Goal: Transaction & Acquisition: Purchase product/service

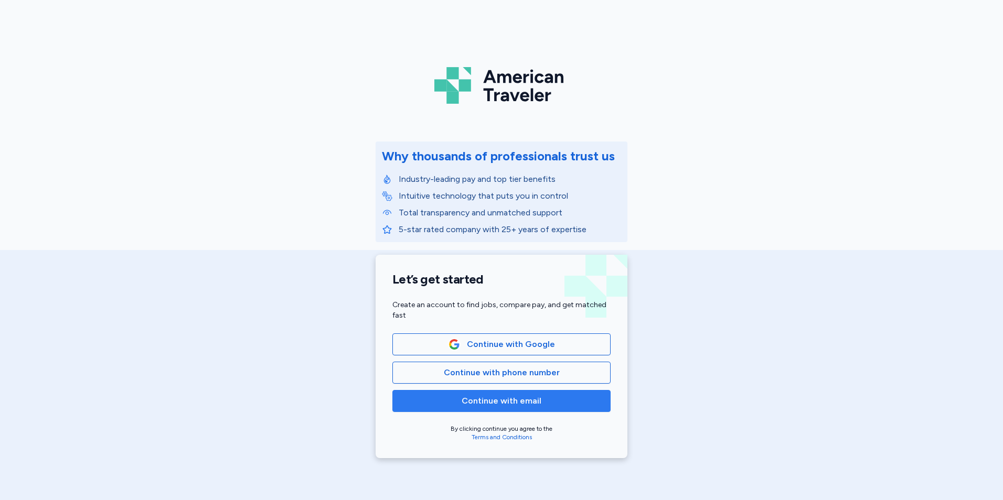
click at [515, 399] on span "Continue with email" at bounding box center [502, 401] width 80 height 13
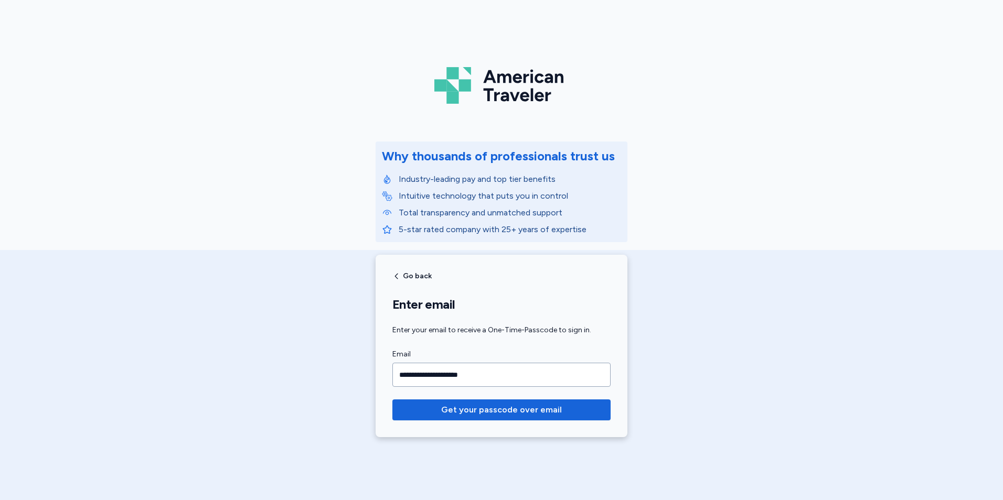
type input "**********"
click at [392, 400] on button "Get your passcode over email" at bounding box center [501, 410] width 218 height 21
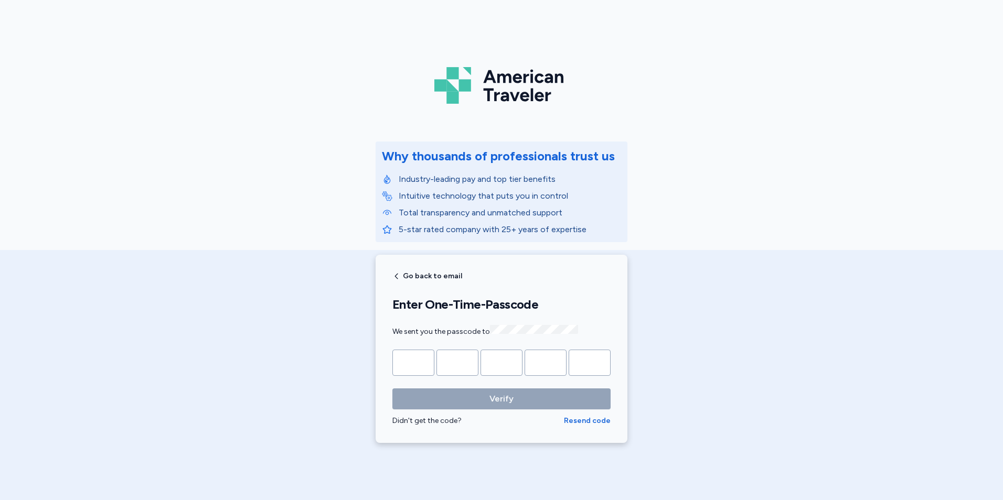
type input "*"
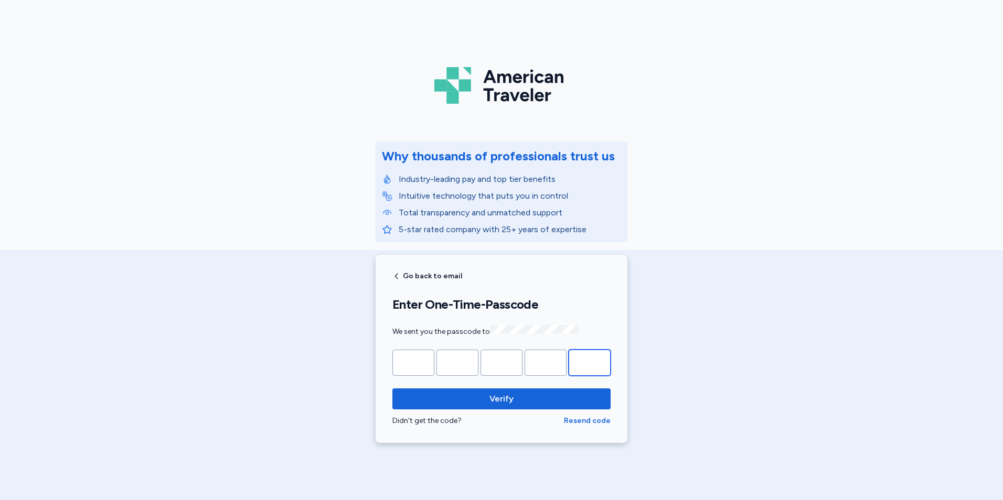
type input "*"
click at [392, 389] on button "Verify" at bounding box center [501, 399] width 218 height 21
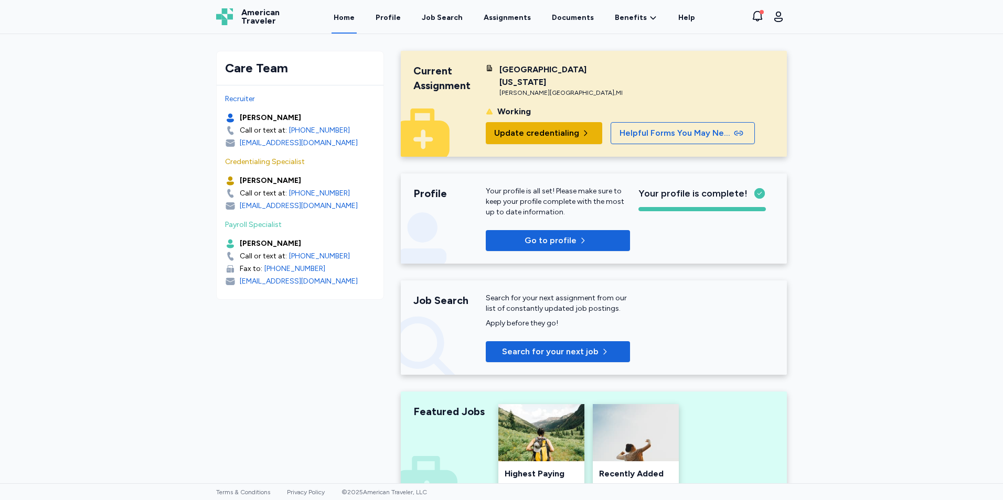
click at [532, 134] on span "Update credentialing" at bounding box center [536, 133] width 85 height 13
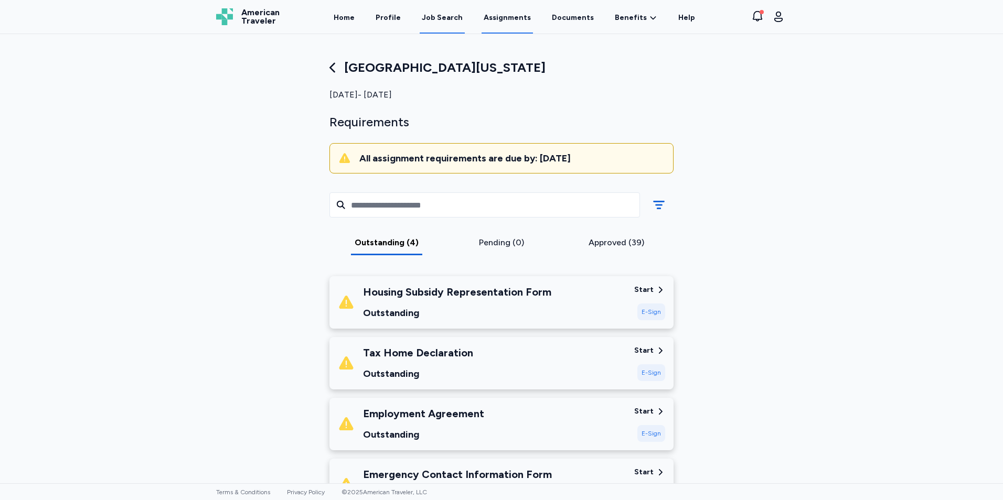
click at [447, 18] on div "Job Search" at bounding box center [442, 18] width 41 height 10
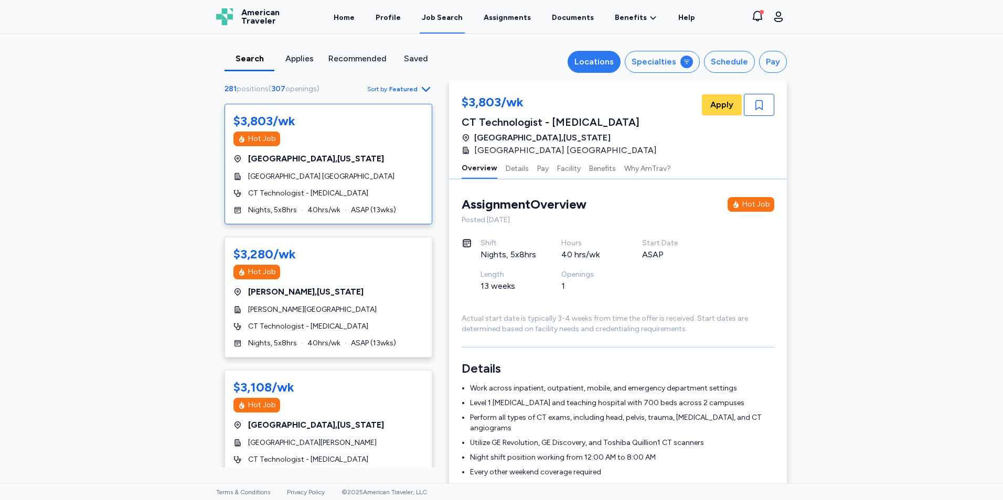
click at [606, 64] on div "Locations" at bounding box center [593, 62] width 39 height 13
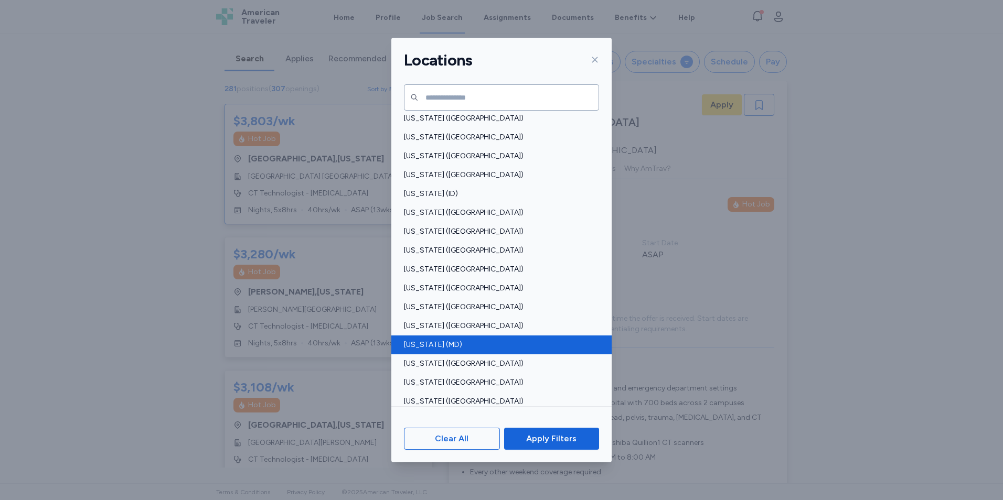
scroll to position [157, 0]
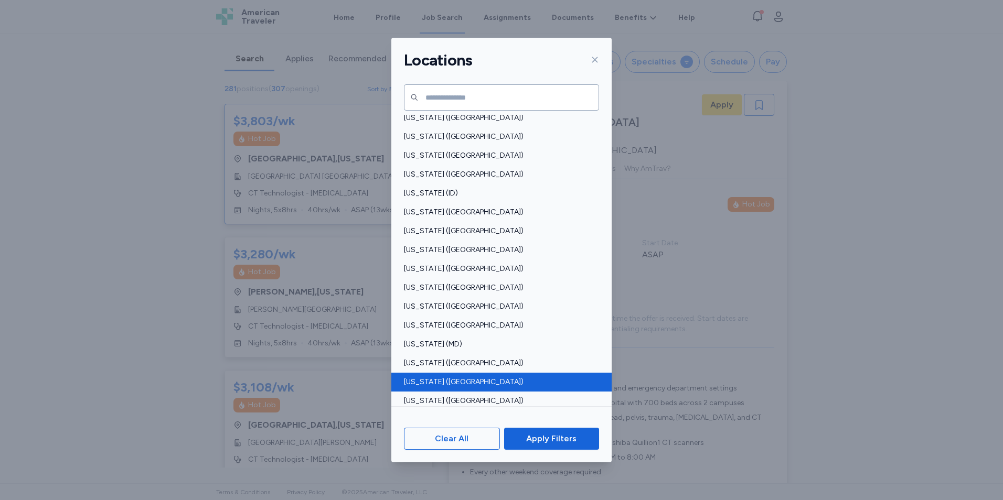
click at [483, 379] on span "[US_STATE] ([GEOGRAPHIC_DATA])" at bounding box center [498, 382] width 189 height 10
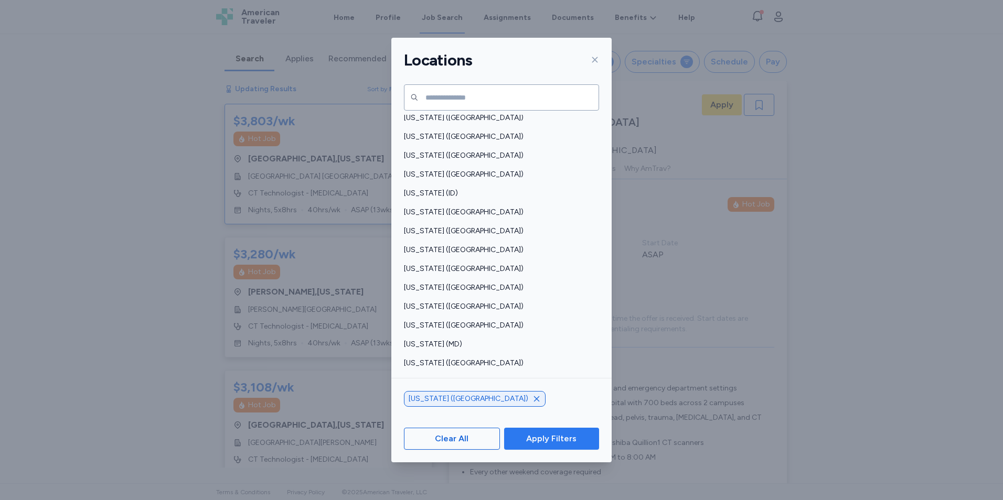
click at [530, 437] on span "Apply Filters" at bounding box center [551, 439] width 50 height 13
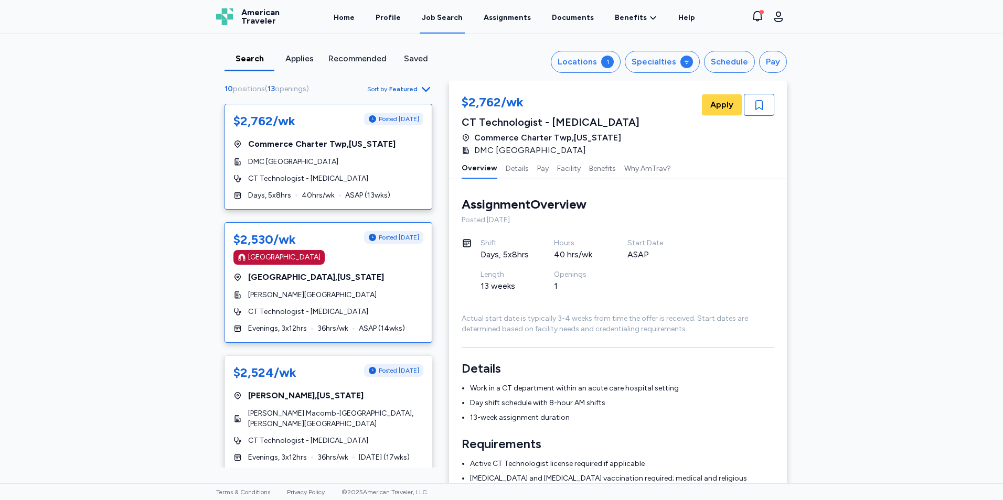
click at [281, 312] on span "CT Technologist - [MEDICAL_DATA]" at bounding box center [308, 312] width 120 height 10
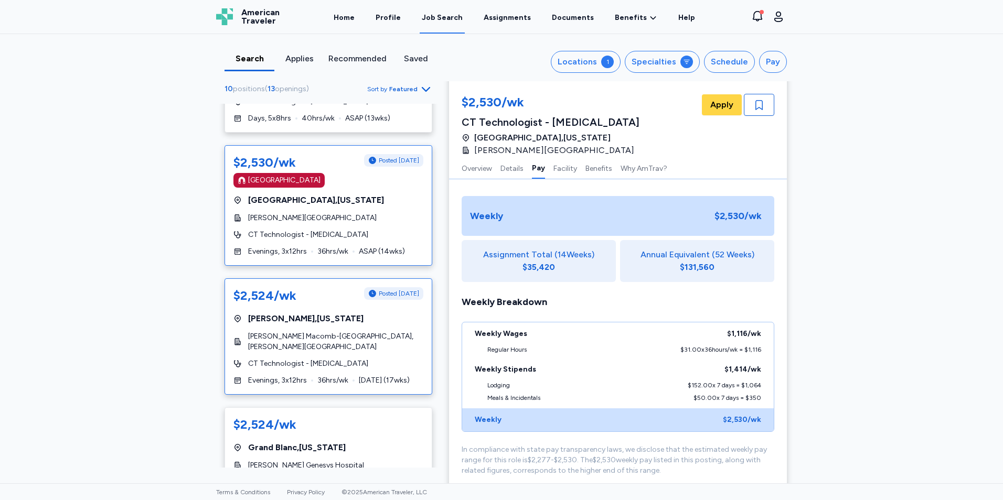
scroll to position [105, 0]
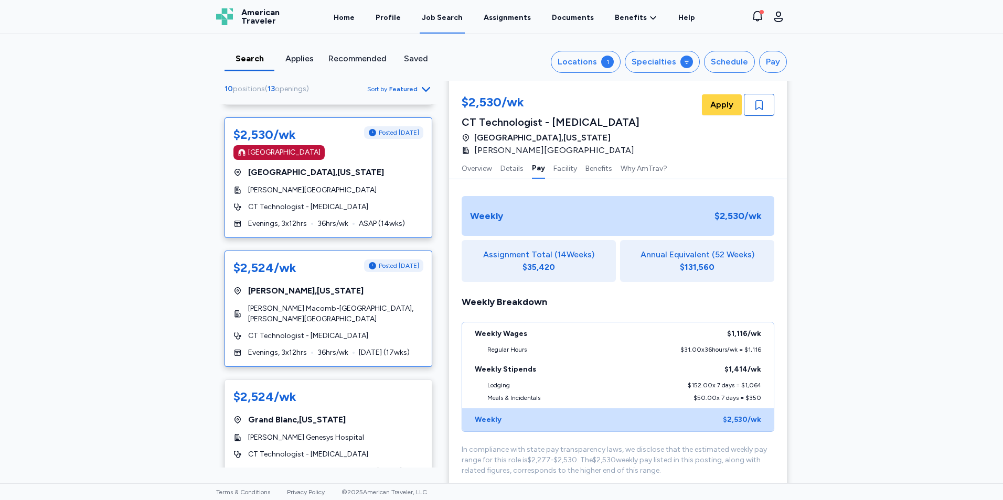
click at [348, 309] on span "[PERSON_NAME] Macomb-[GEOGRAPHIC_DATA], [PERSON_NAME][GEOGRAPHIC_DATA]" at bounding box center [335, 314] width 175 height 21
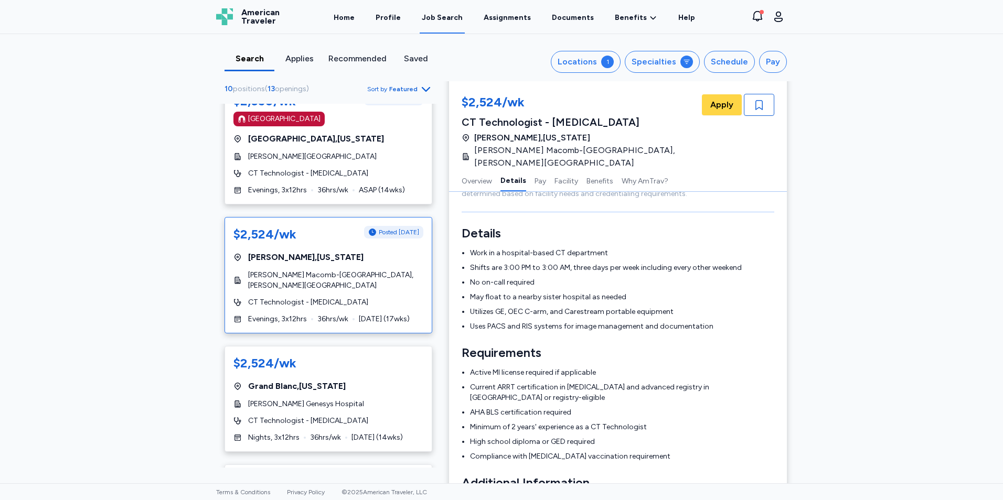
scroll to position [157, 0]
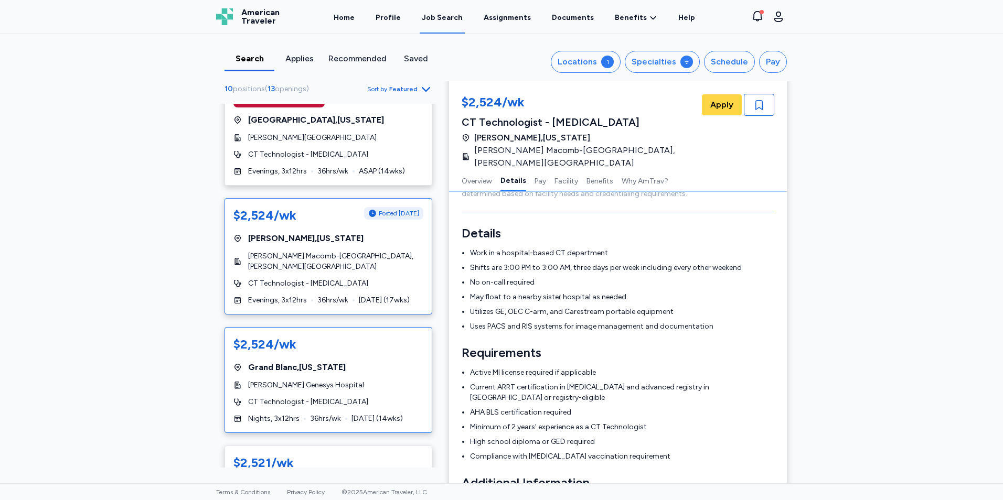
click at [376, 340] on div "$2,524/wk" at bounding box center [328, 344] width 190 height 17
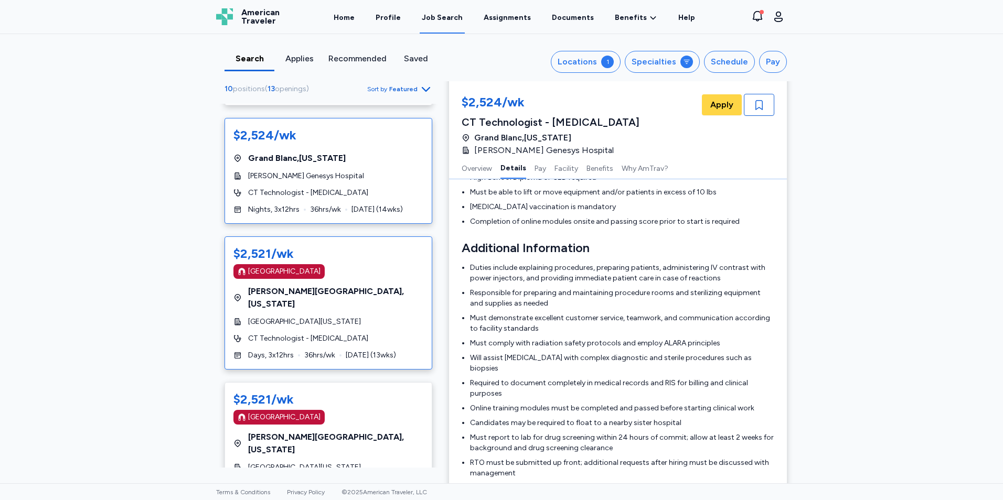
scroll to position [367, 0]
click at [354, 333] on div "CT Technologist - [MEDICAL_DATA]" at bounding box center [328, 338] width 190 height 10
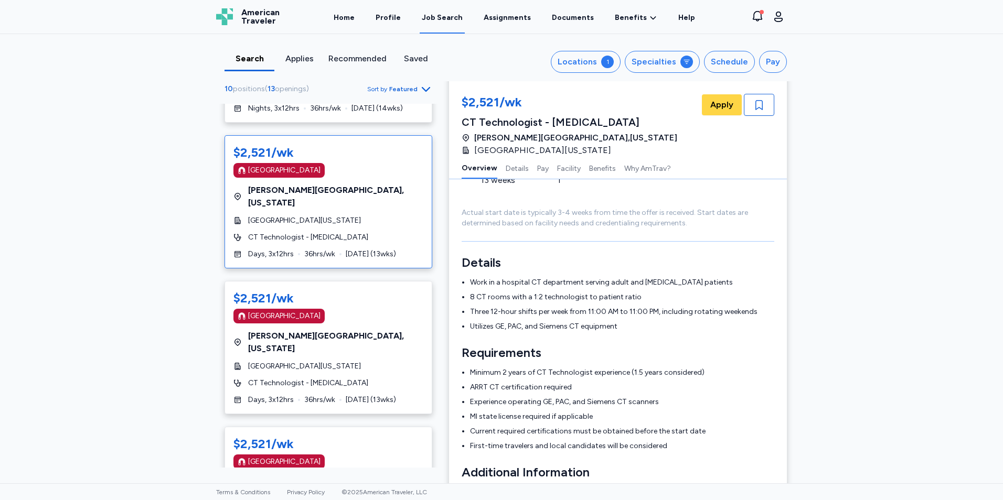
scroll to position [472, 0]
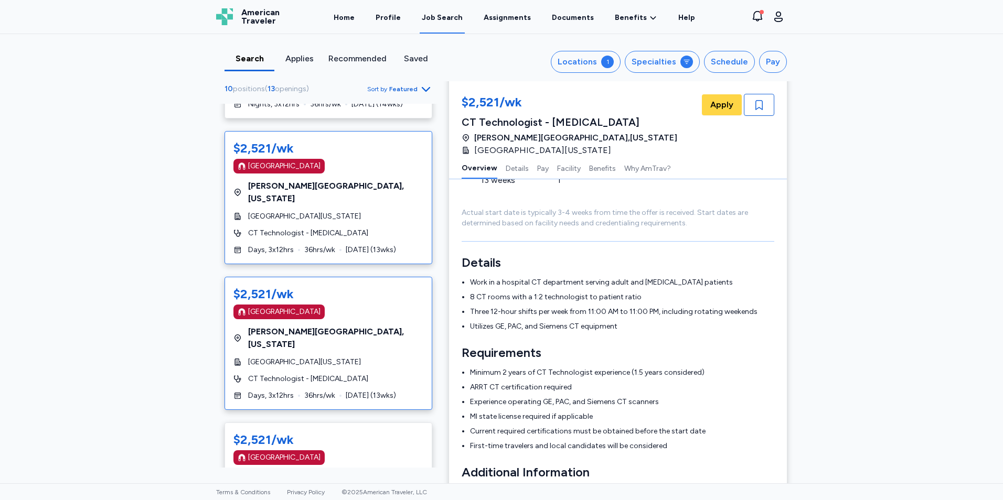
click at [370, 326] on div "[GEOGRAPHIC_DATA] , [US_STATE]" at bounding box center [328, 338] width 190 height 25
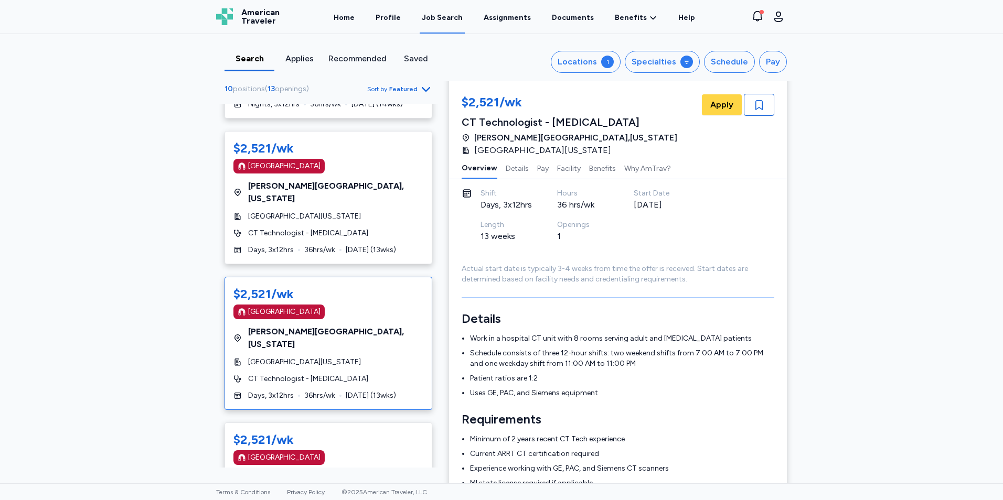
scroll to position [106, 0]
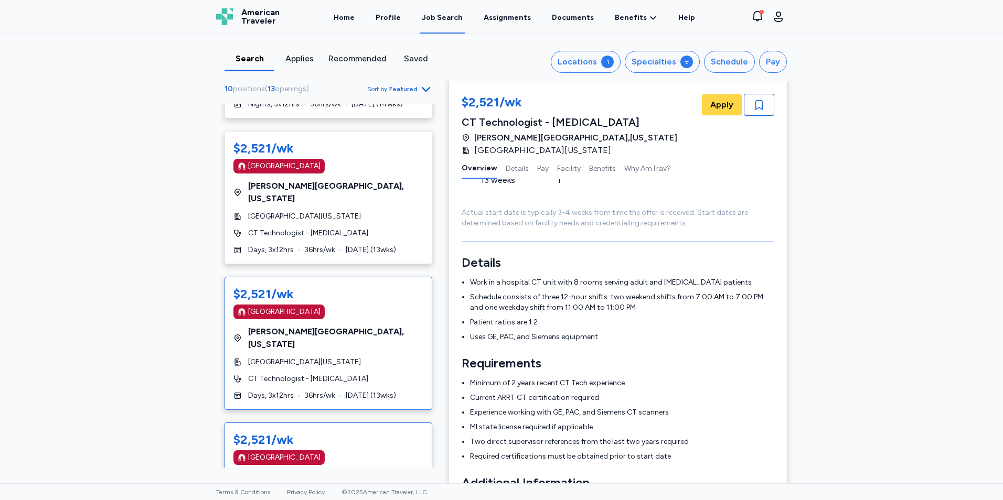
click at [343, 432] on div "$2,521/wk [GEOGRAPHIC_DATA]" at bounding box center [328, 449] width 190 height 34
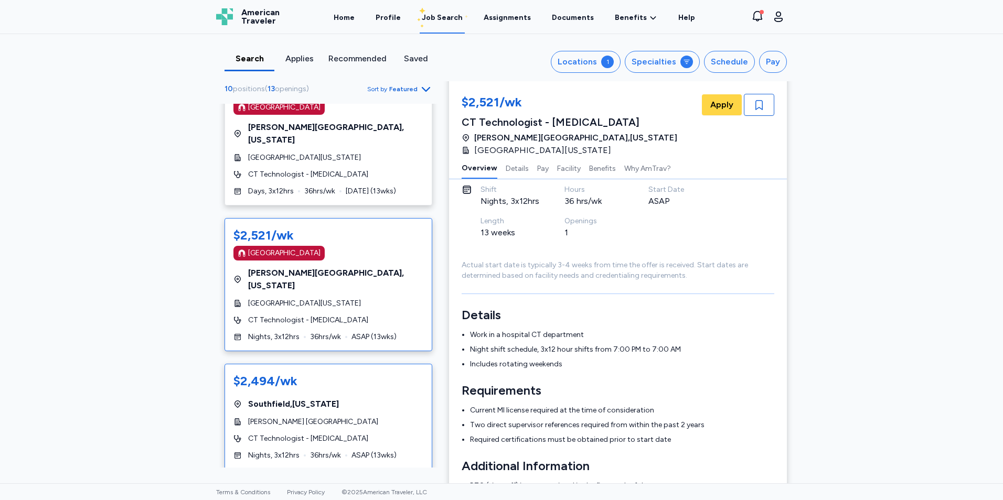
scroll to position [734, 0]
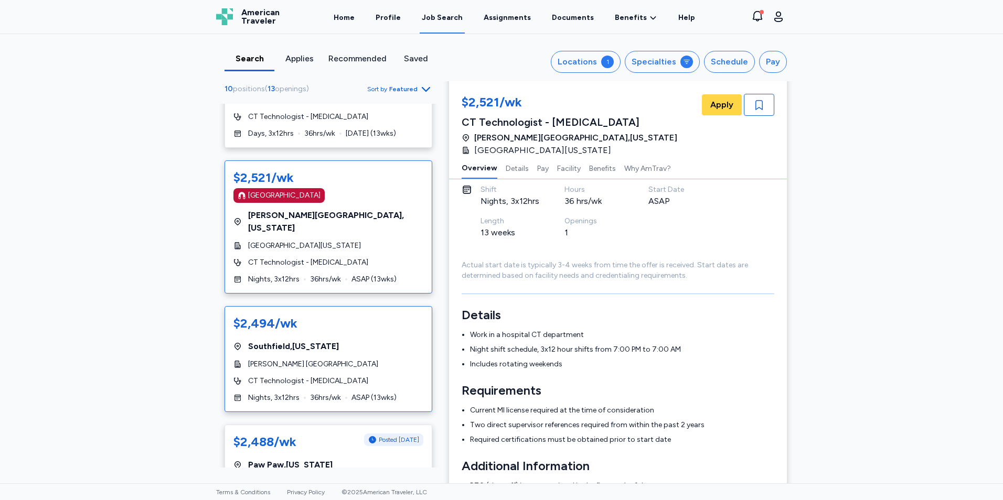
click at [373, 318] on div "$2,494/wk [GEOGRAPHIC_DATA] , [US_STATE] [PERSON_NAME] [GEOGRAPHIC_DATA] [GEOGR…" at bounding box center [329, 359] width 208 height 106
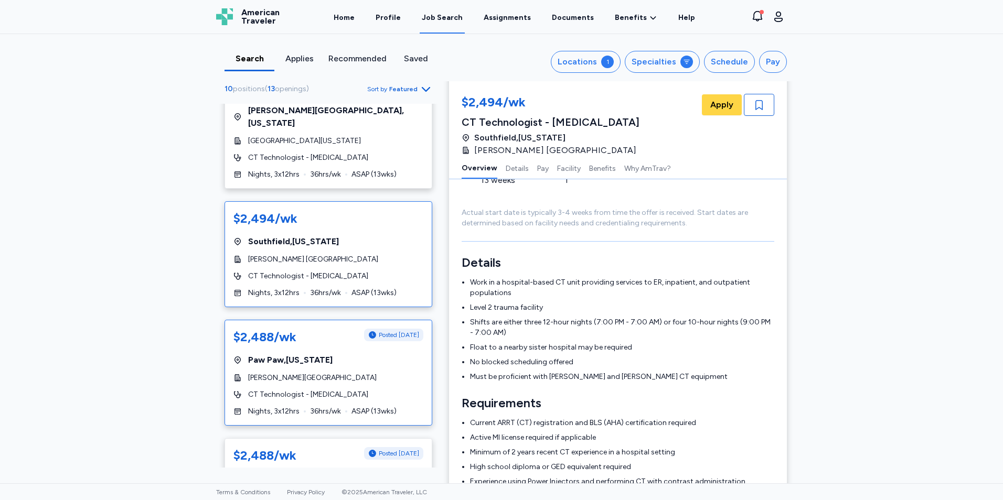
scroll to position [891, 0]
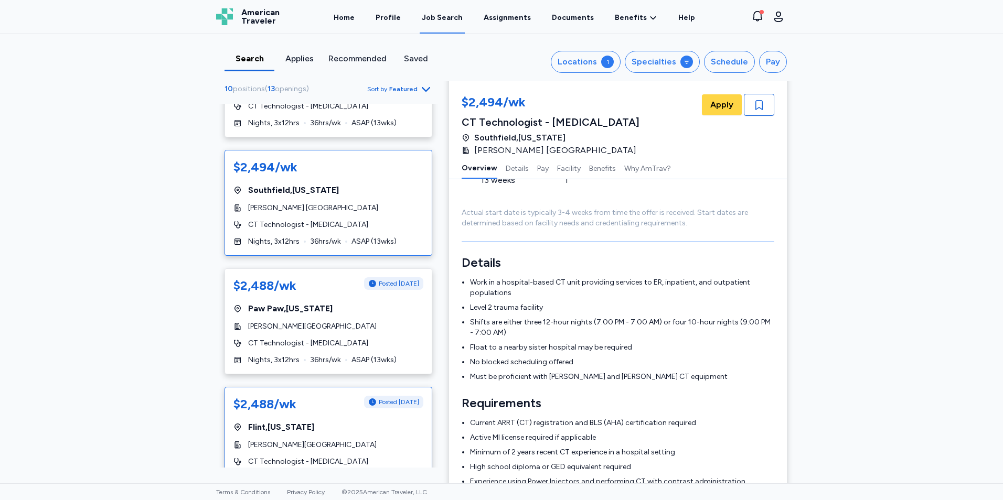
click at [351, 421] on div "[GEOGRAPHIC_DATA] , [US_STATE]" at bounding box center [328, 427] width 190 height 13
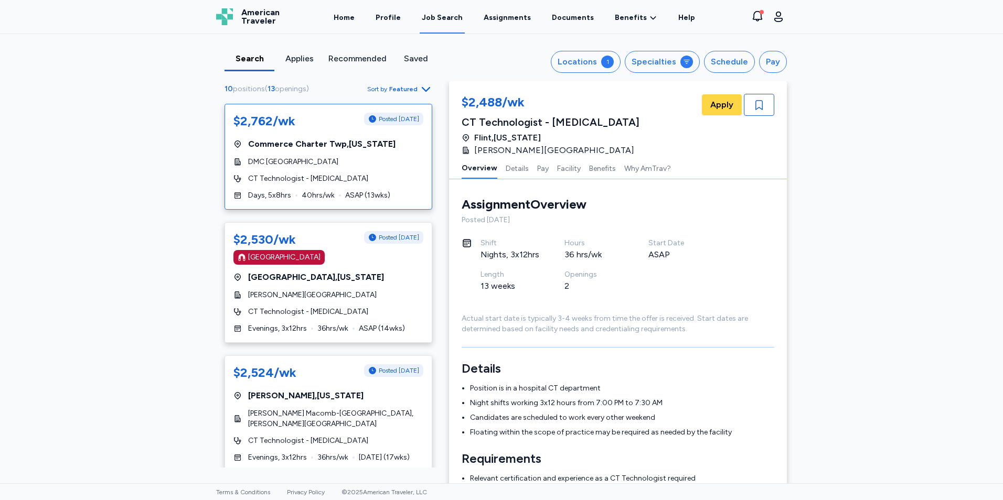
click at [266, 185] on div "$2,762/wk Posted [DATE] Commerce Charter Twp , [US_STATE] DMC [GEOGRAPHIC_DATA]…" at bounding box center [329, 157] width 208 height 106
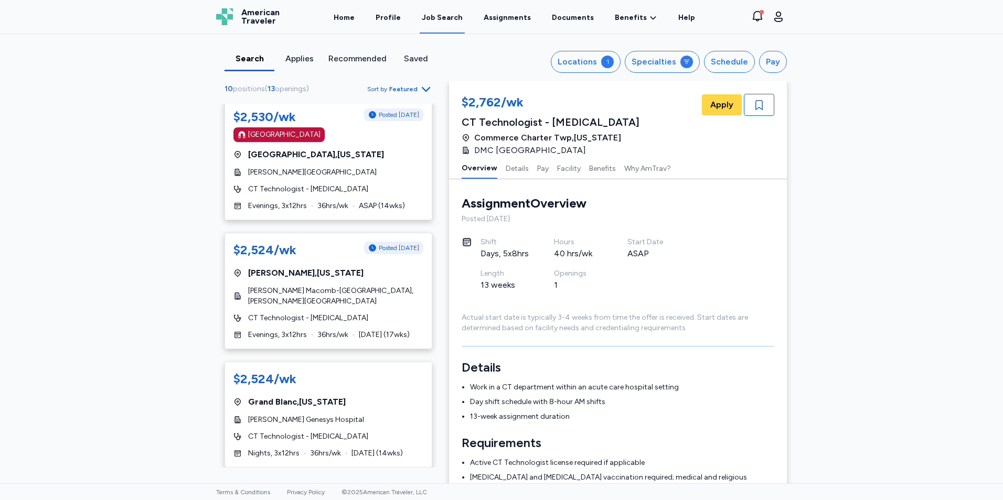
scroll to position [105, 0]
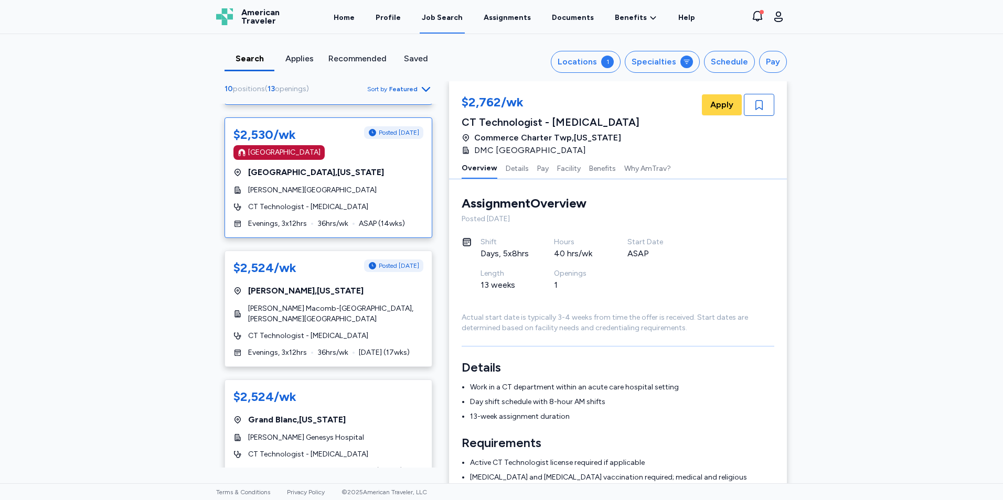
click at [345, 184] on div "$2,530/wk Posted [DATE] [GEOGRAPHIC_DATA] [GEOGRAPHIC_DATA] , [US_STATE][GEOGRA…" at bounding box center [329, 178] width 208 height 121
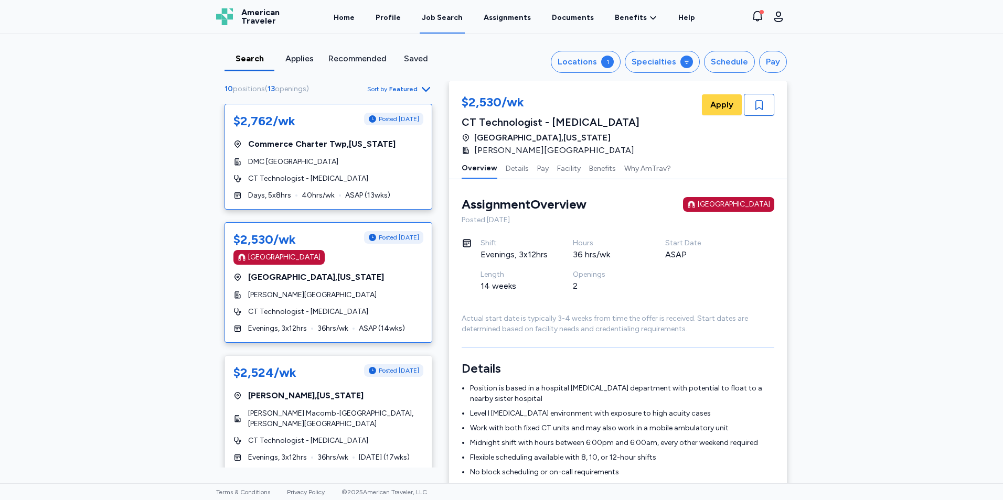
click at [322, 165] on span "DMC [GEOGRAPHIC_DATA]" at bounding box center [293, 162] width 90 height 10
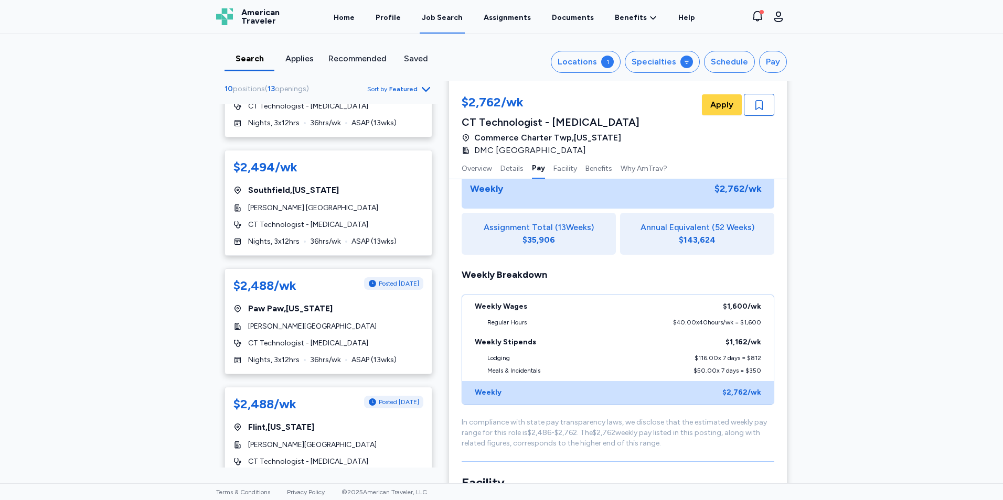
scroll to position [604, 0]
